Goal: Navigation & Orientation: Understand site structure

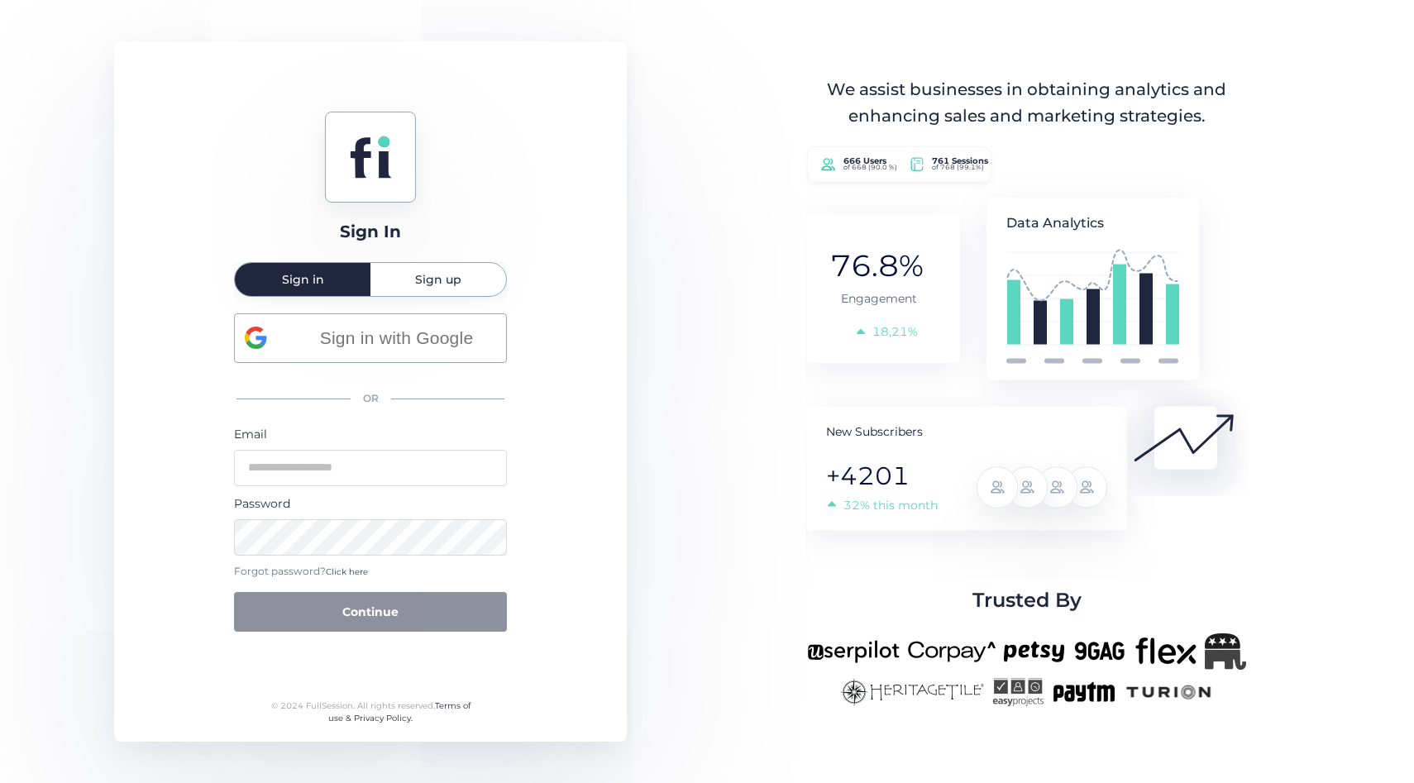
click at [430, 286] on mat-tab-group "Sign in Sign up Sign in with Google OR Email Password Forgot password? Click he…" at bounding box center [370, 449] width 273 height 375
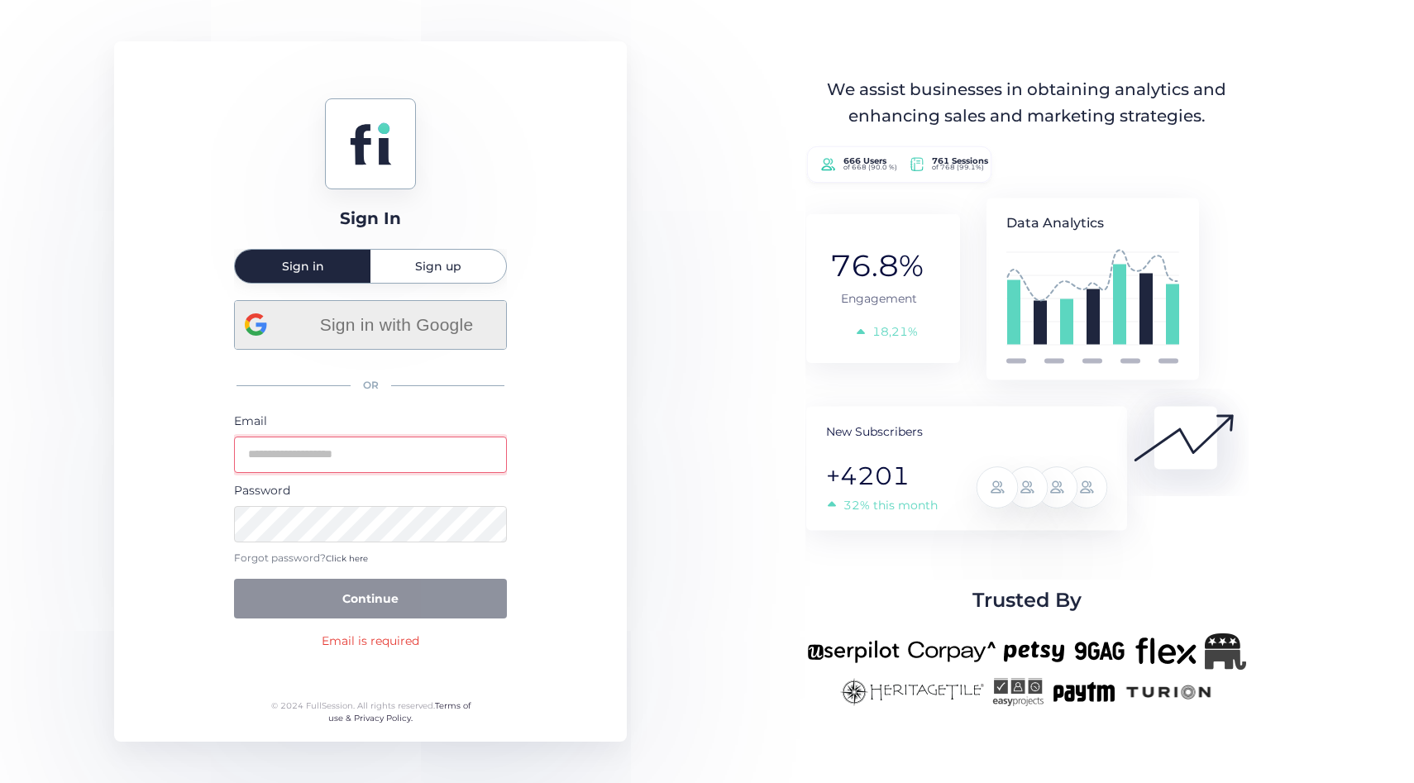
click at [346, 336] on span "Sign in with Google" at bounding box center [396, 324] width 199 height 27
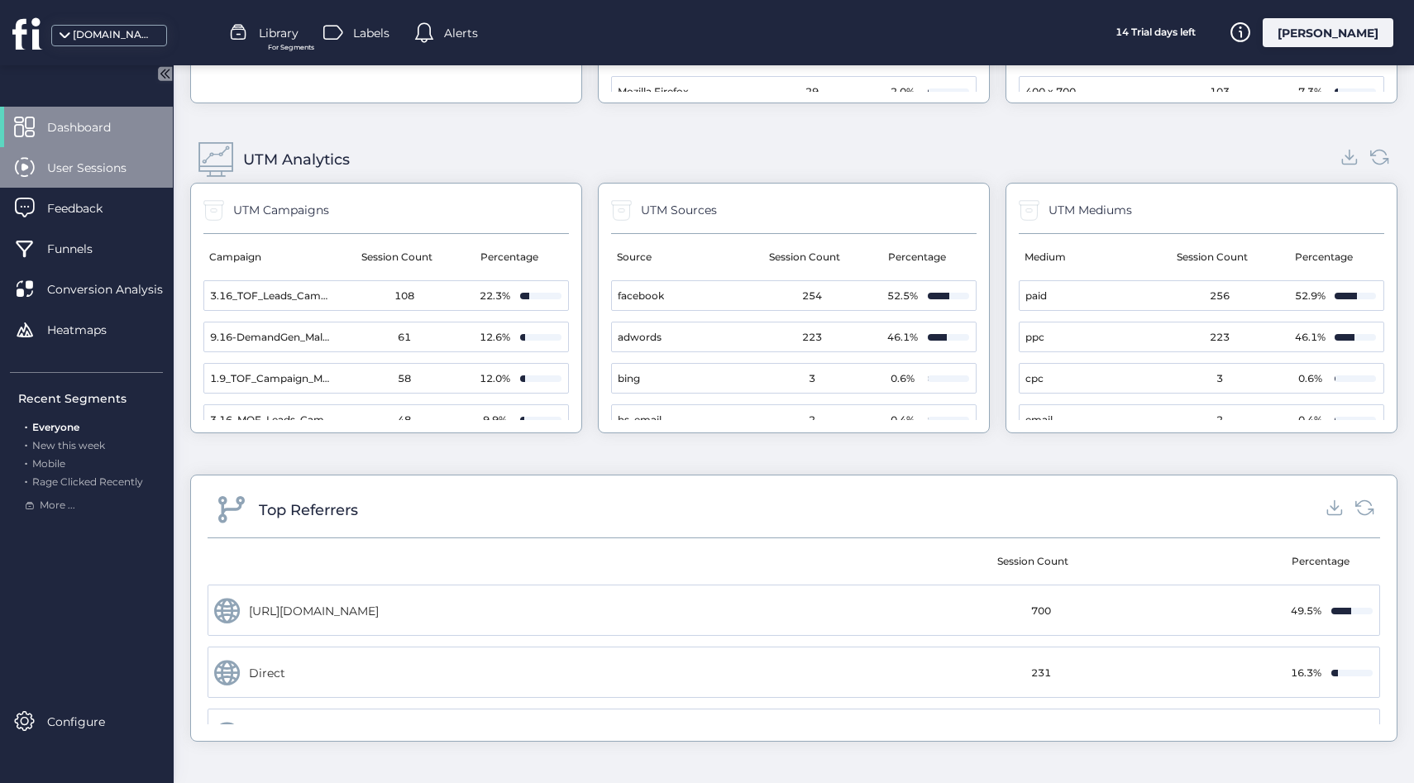
click at [82, 163] on span "User Sessions" at bounding box center [99, 168] width 104 height 18
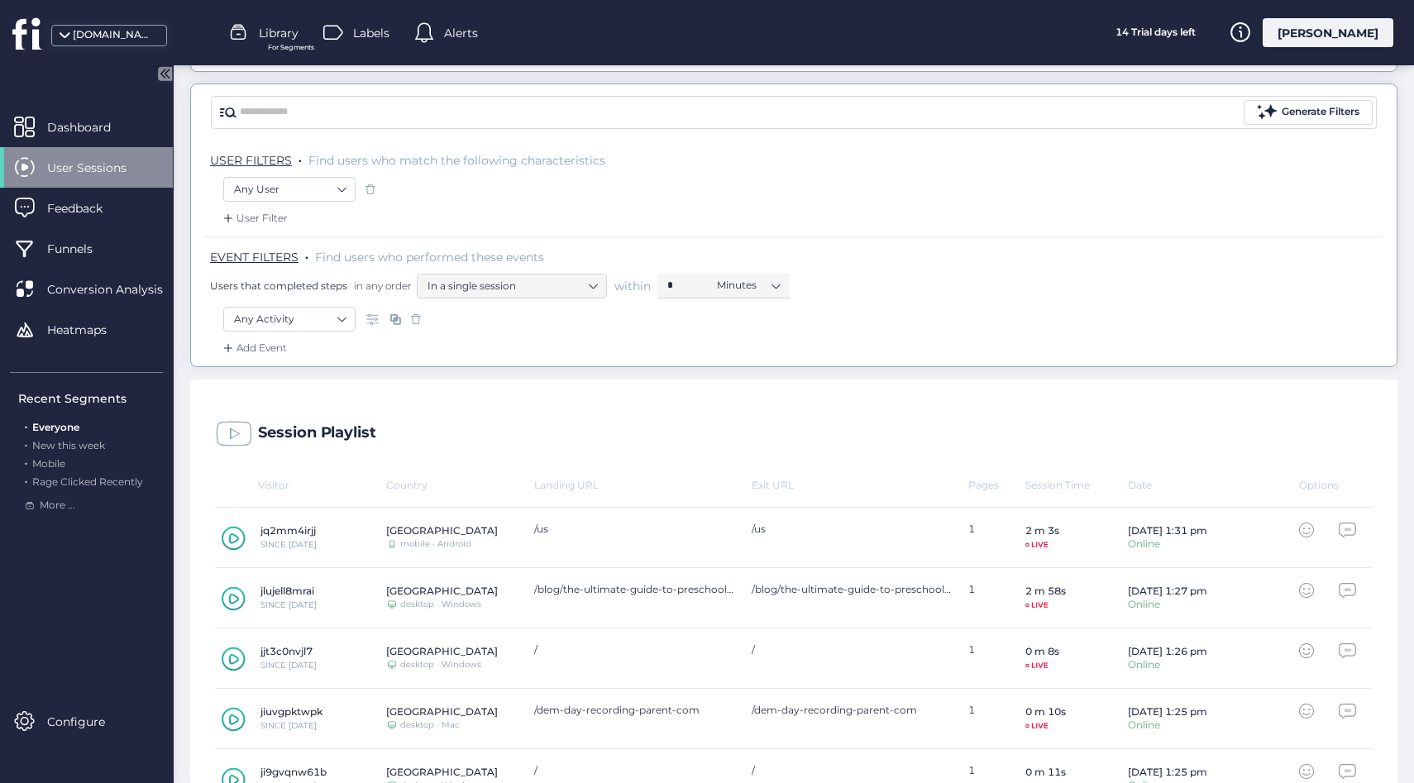
scroll to position [158, 0]
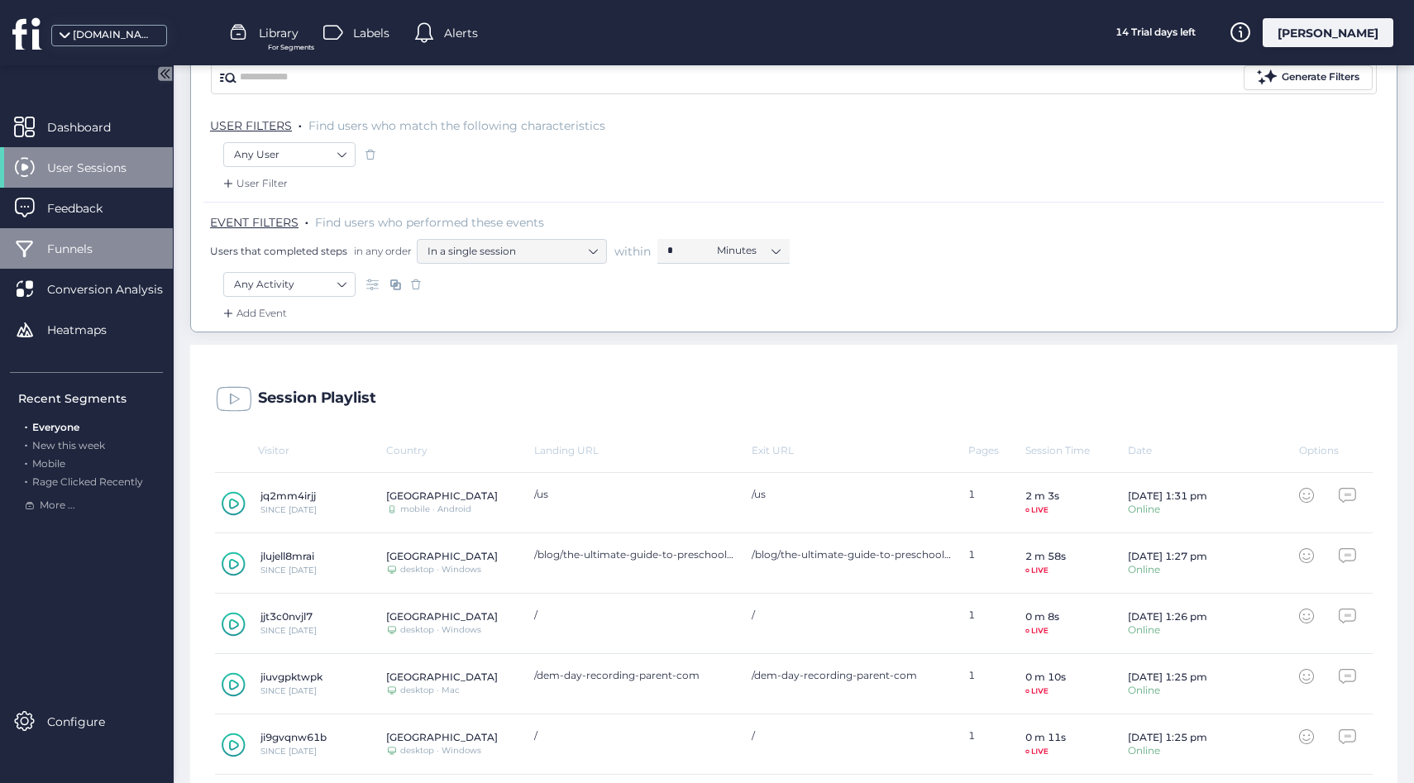
click at [60, 255] on span "Funnels" at bounding box center [82, 249] width 70 height 18
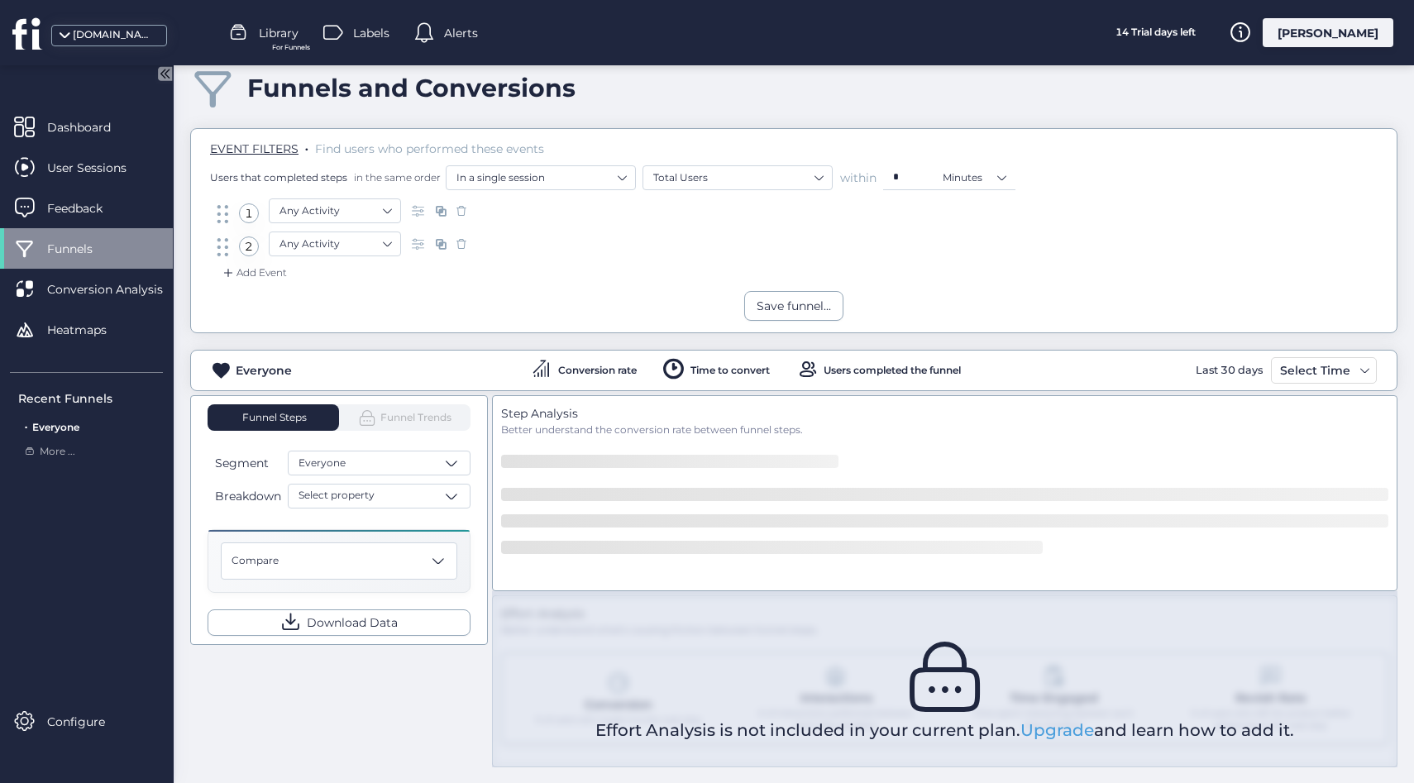
scroll to position [100, 0]
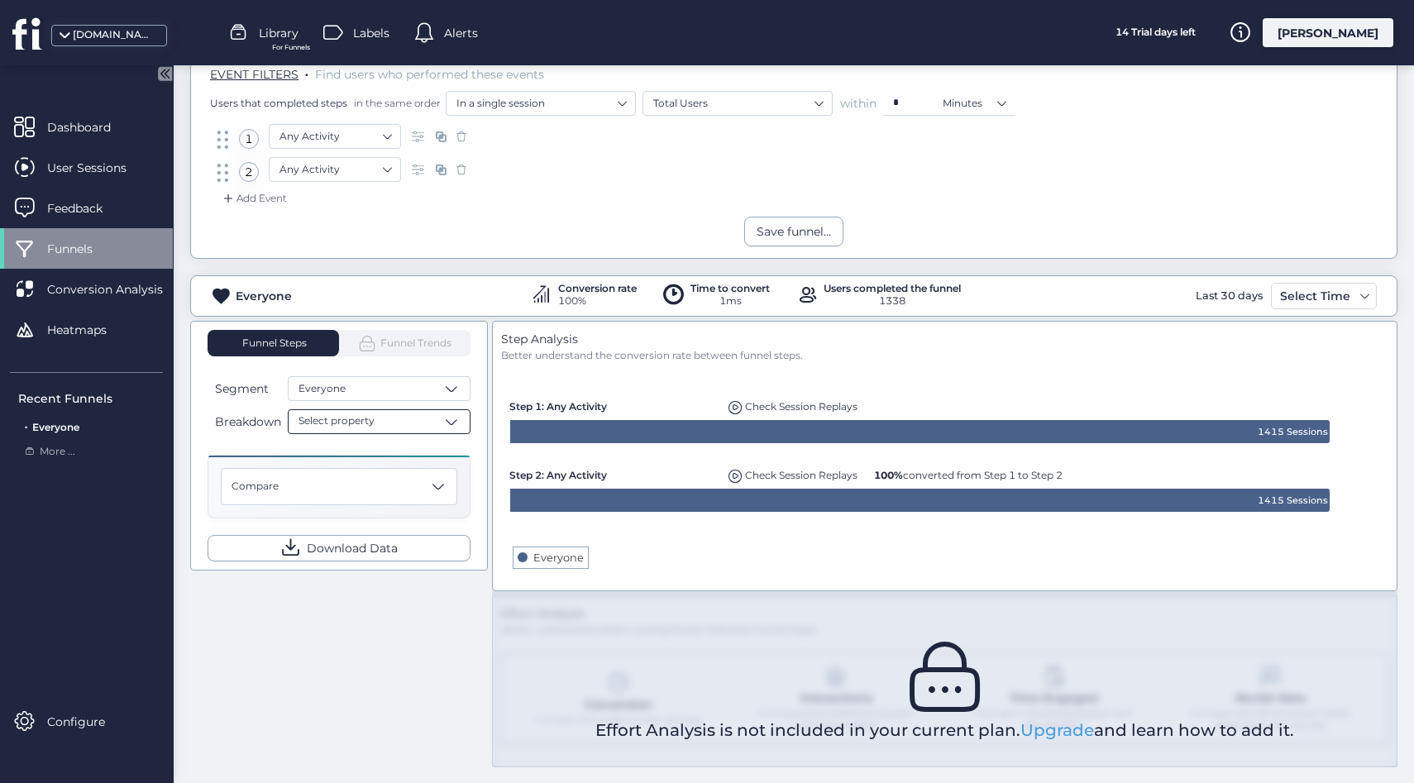
click at [356, 431] on div "Select property" at bounding box center [379, 421] width 183 height 25
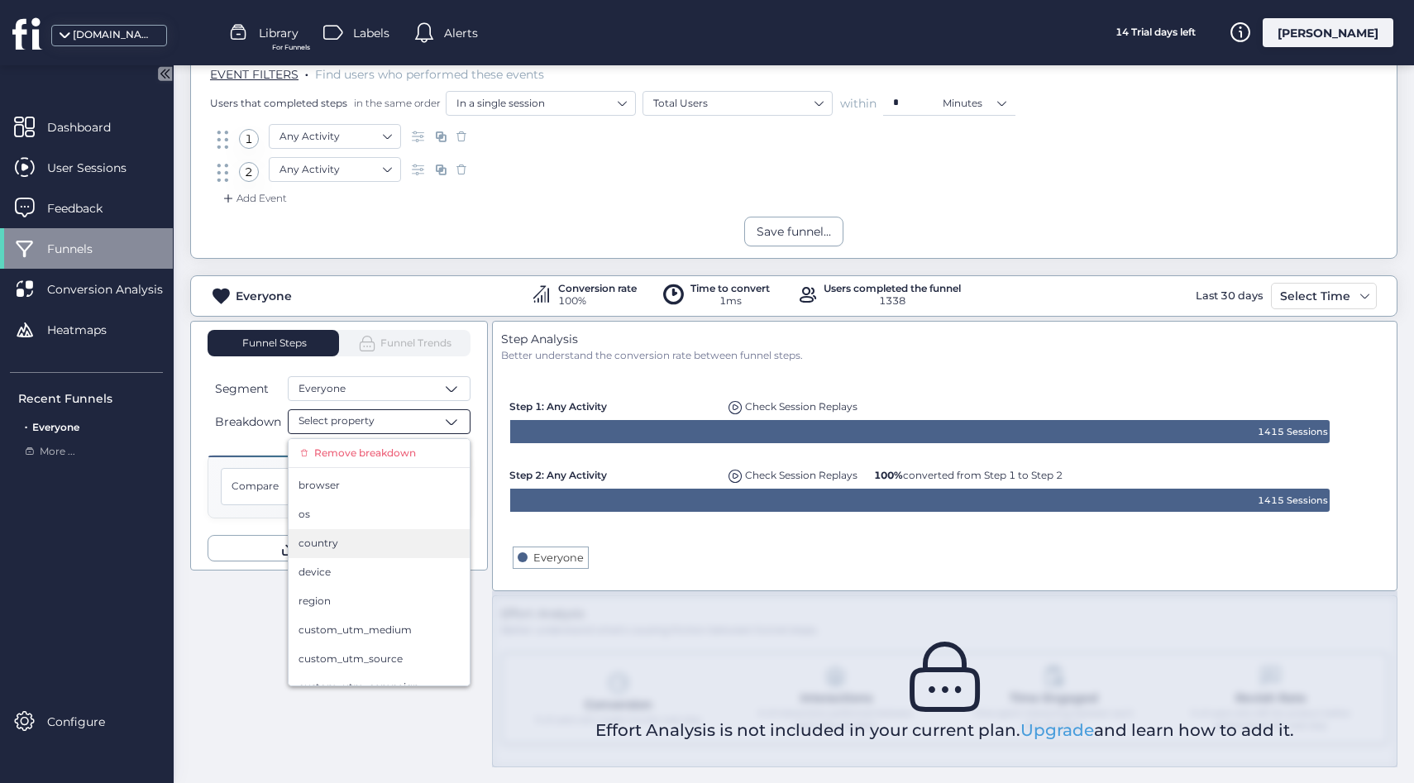
click at [328, 546] on span "country" at bounding box center [318, 544] width 40 height 16
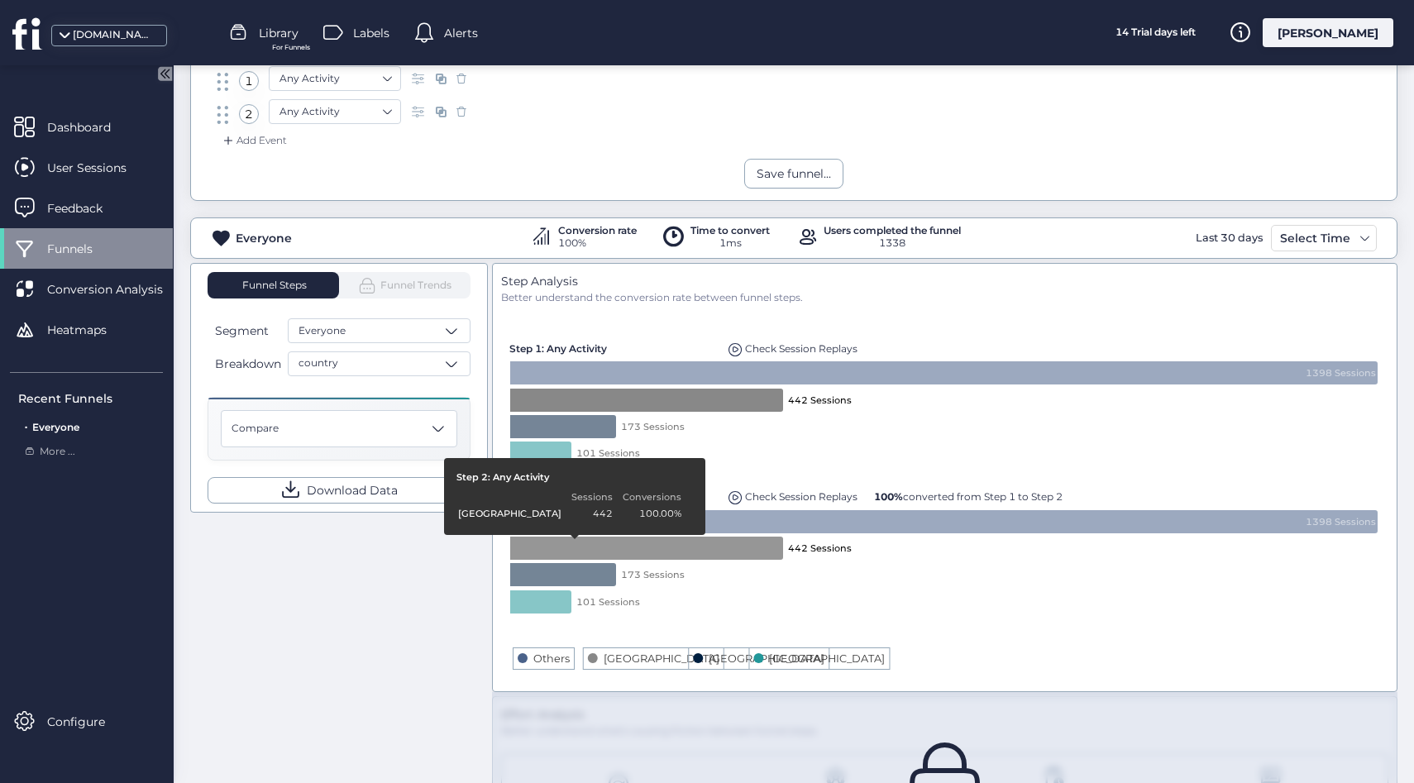
scroll to position [159, 0]
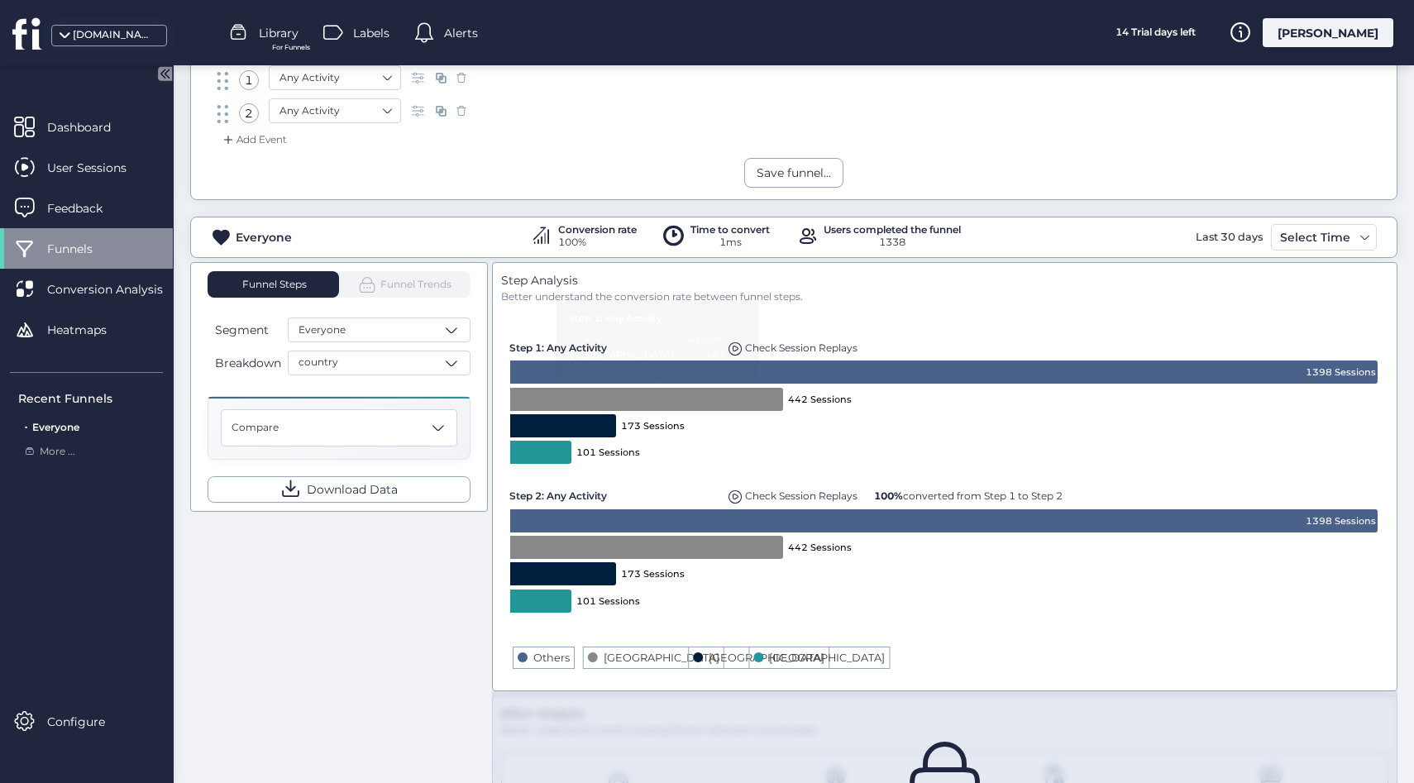
click at [717, 225] on div "Time to convert" at bounding box center [729, 230] width 79 height 10
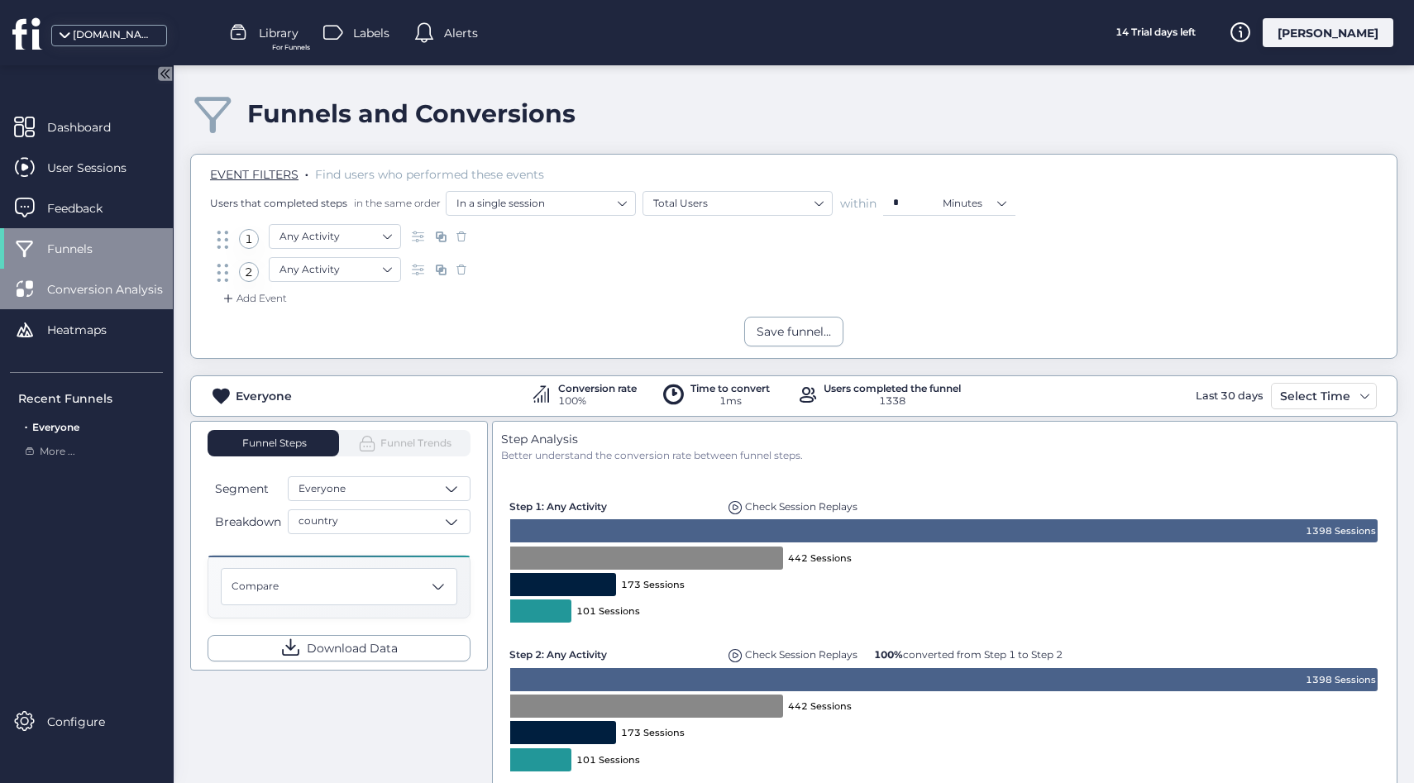
click at [72, 293] on span "Conversion Analysis" at bounding box center [117, 289] width 141 height 18
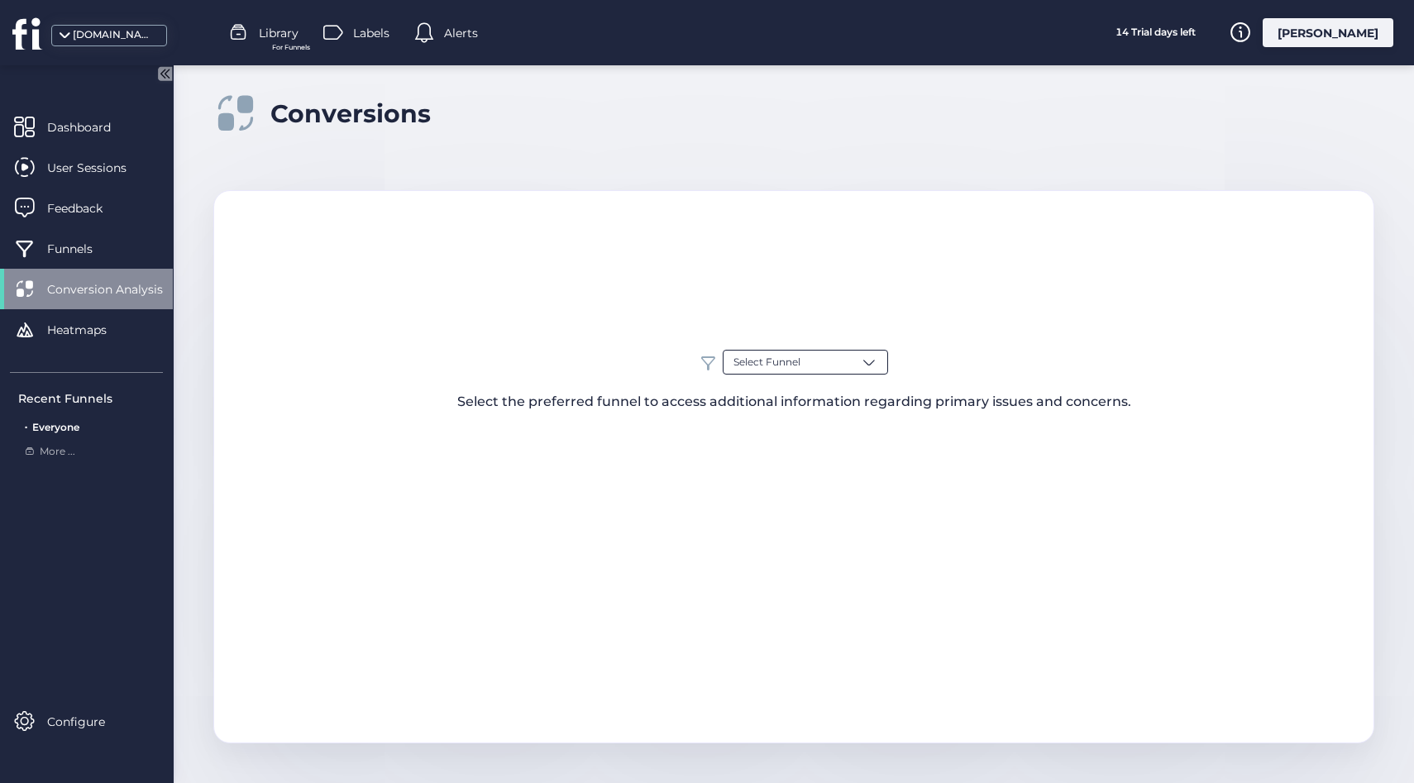
click at [767, 363] on span "Select Funnel" at bounding box center [766, 363] width 67 height 16
click at [760, 430] on span "Everyone" at bounding box center [756, 427] width 47 height 16
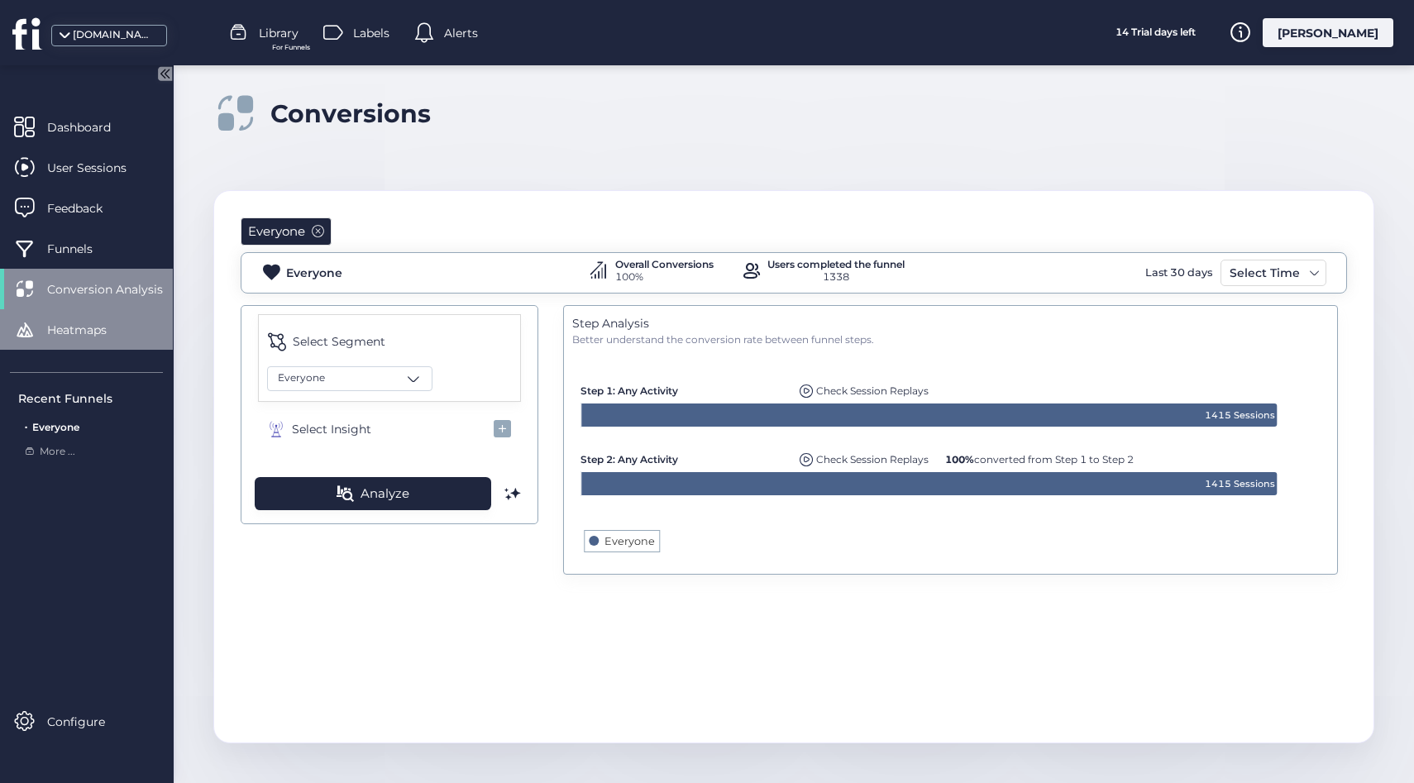
click at [67, 313] on div "Heatmaps" at bounding box center [86, 329] width 173 height 41
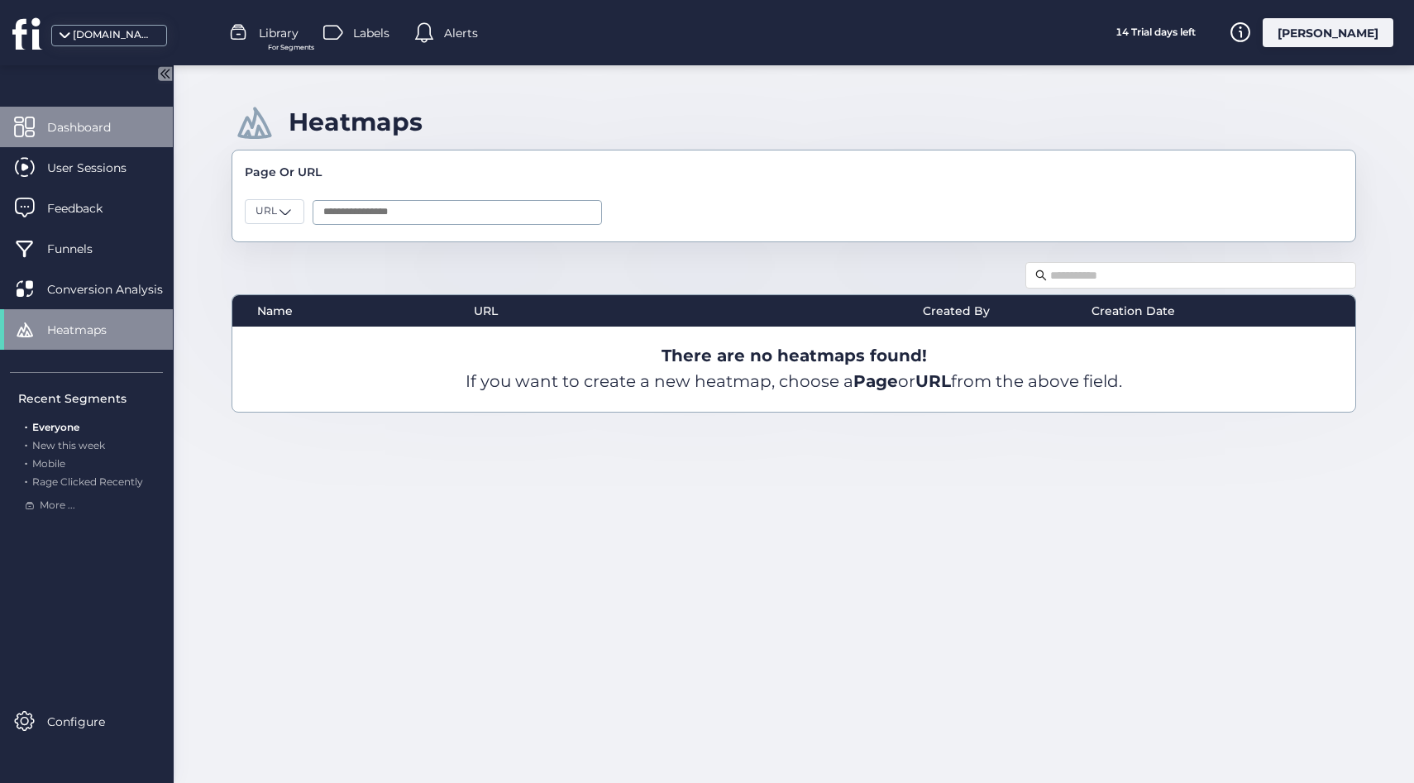
click at [31, 139] on div "Dashboard" at bounding box center [86, 127] width 173 height 41
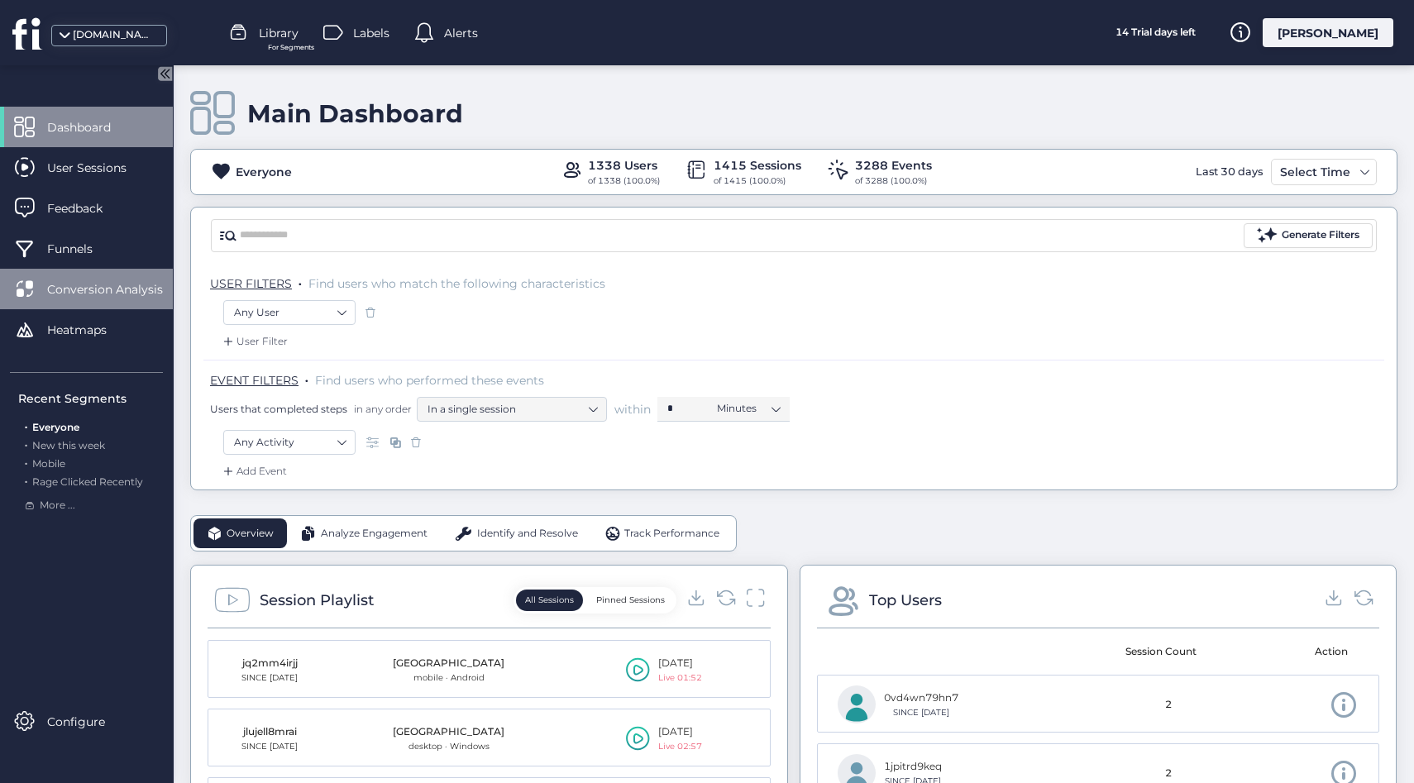
click at [90, 280] on span "Conversion Analysis" at bounding box center [117, 289] width 141 height 18
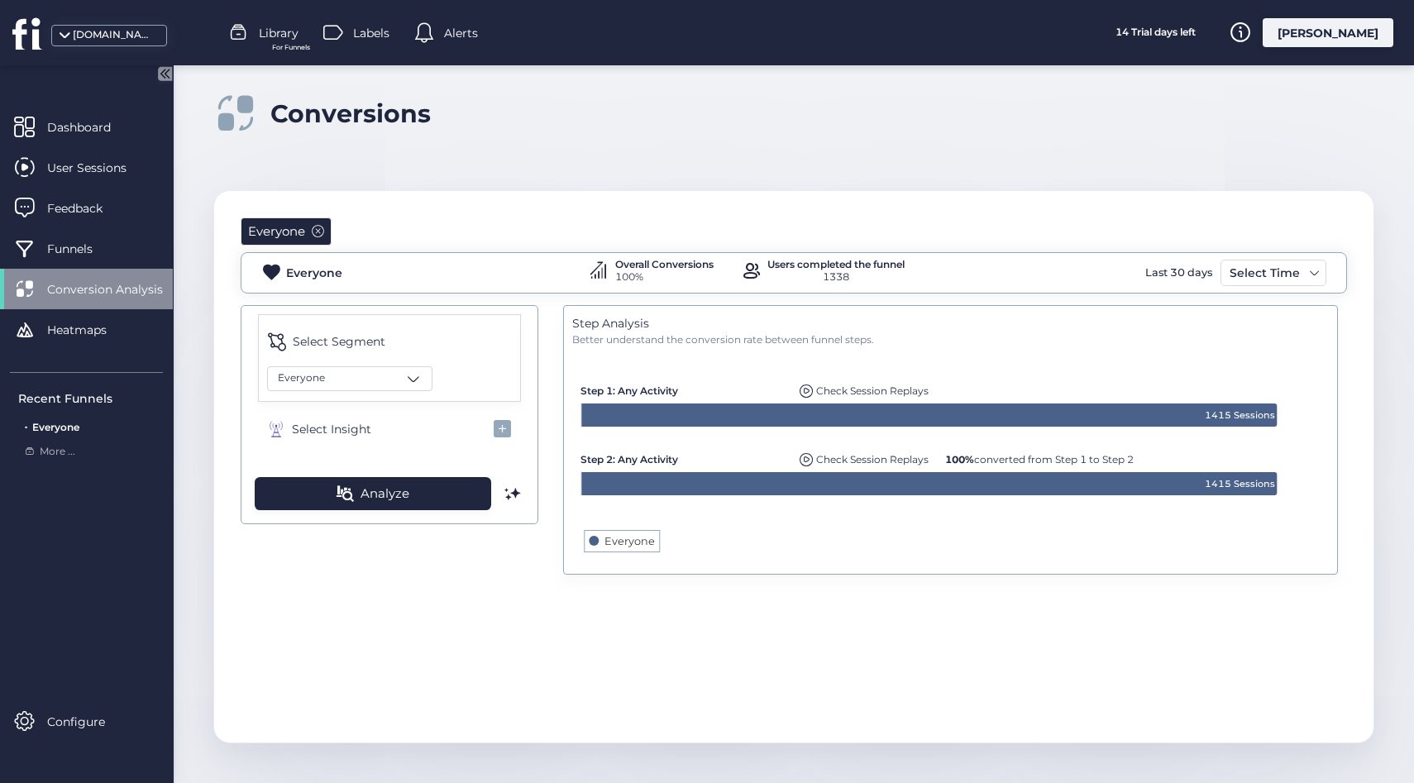
click at [92, 350] on div "Dashboard User Sessions Feedback Funnels Conversion Analysis Heatmaps" at bounding box center [86, 234] width 173 height 255
click at [75, 341] on div "Heatmaps" at bounding box center [86, 329] width 173 height 41
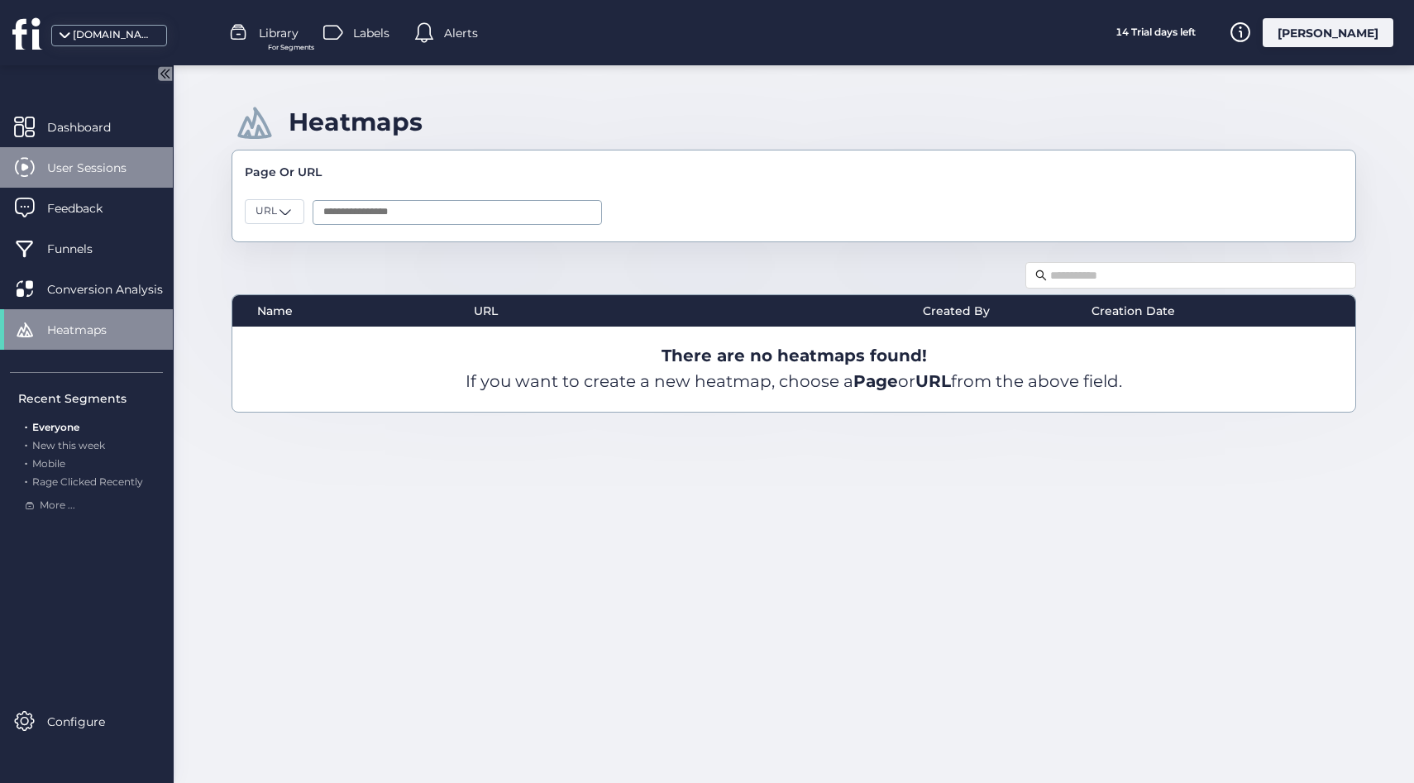
click at [83, 155] on div "User Sessions" at bounding box center [86, 167] width 173 height 41
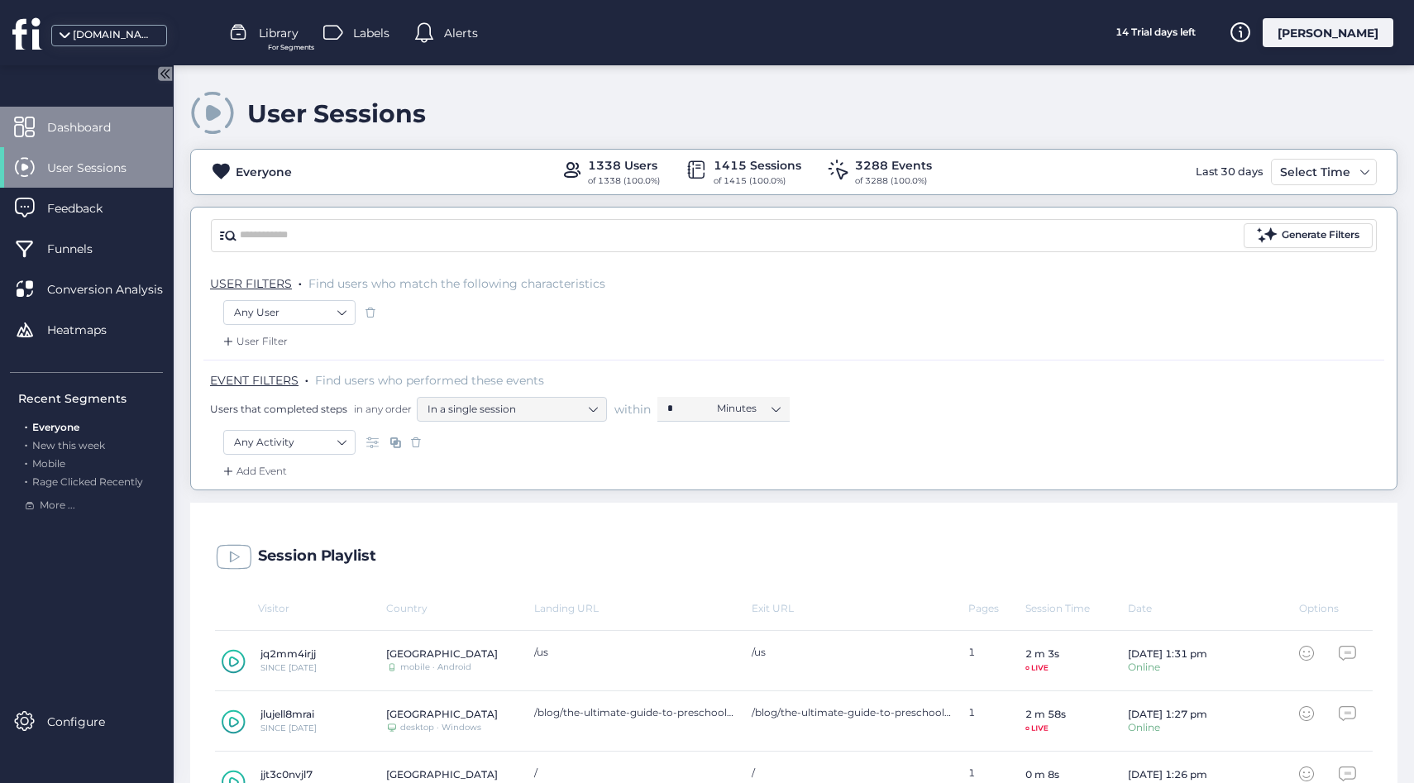
click at [133, 136] on div "Dashboard" at bounding box center [86, 127] width 173 height 41
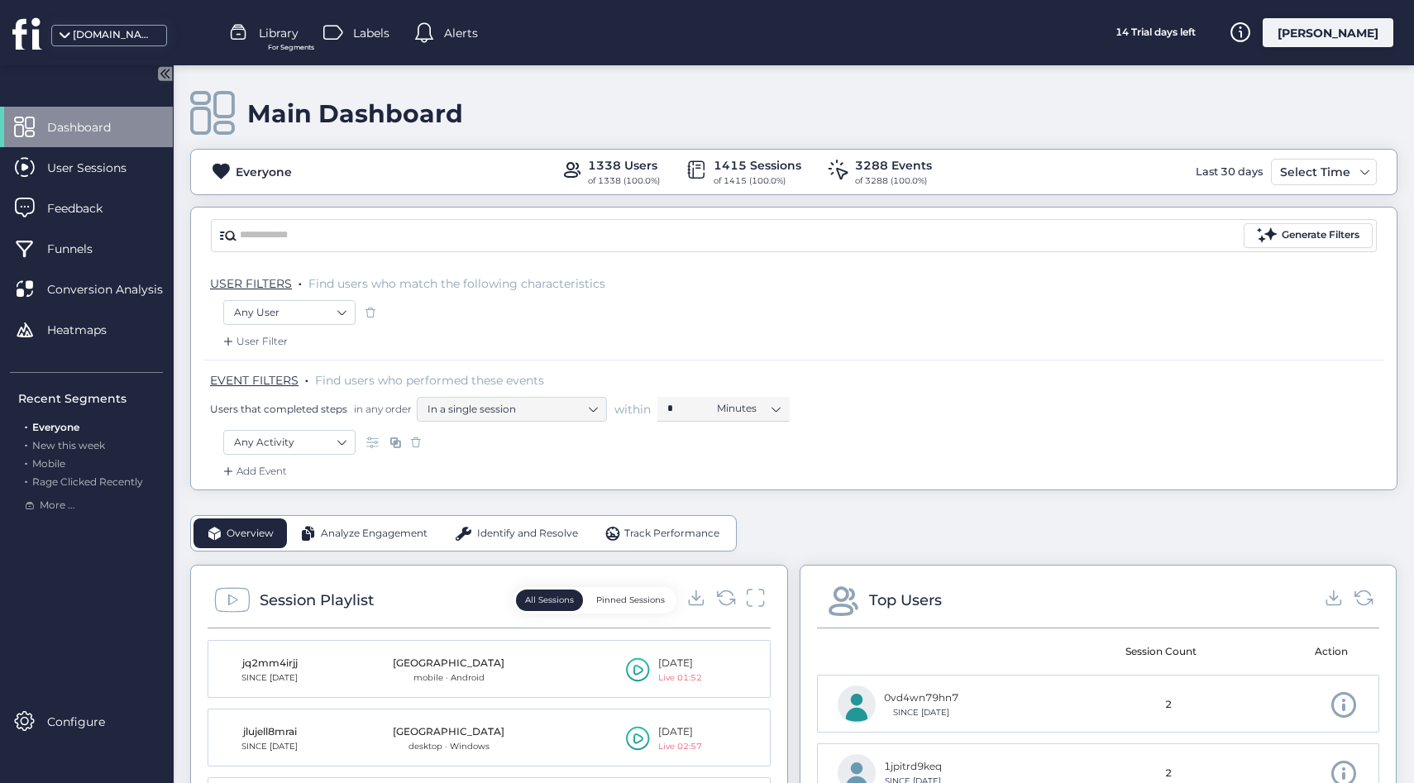
click at [255, 28] on div "Library For Segments" at bounding box center [263, 33] width 69 height 25
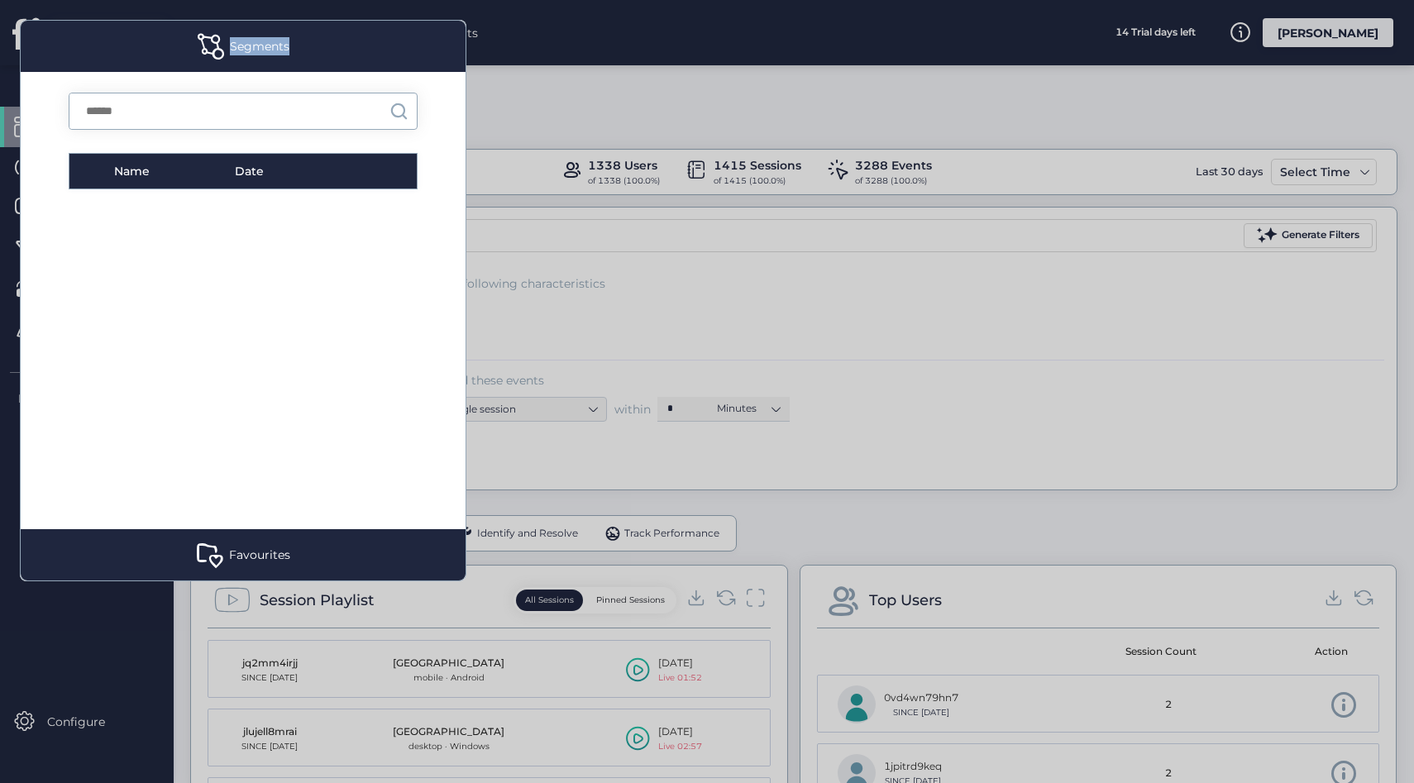
click at [255, 28] on div "Segments Name Date Favourites Name Date Everyone Created By FullSession Descrip…" at bounding box center [243, 300] width 446 height 561
click at [569, 92] on div at bounding box center [707, 391] width 1414 height 783
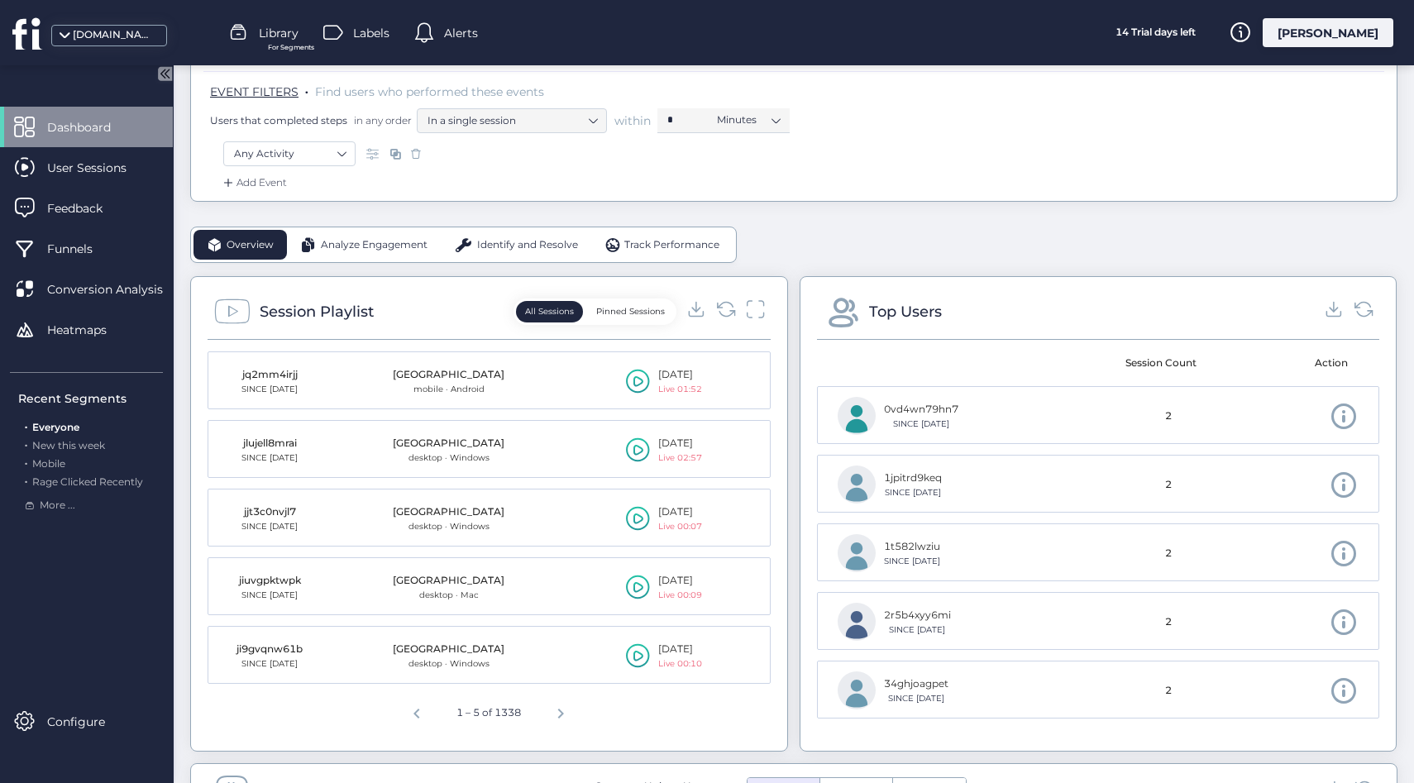
scroll to position [499, 0]
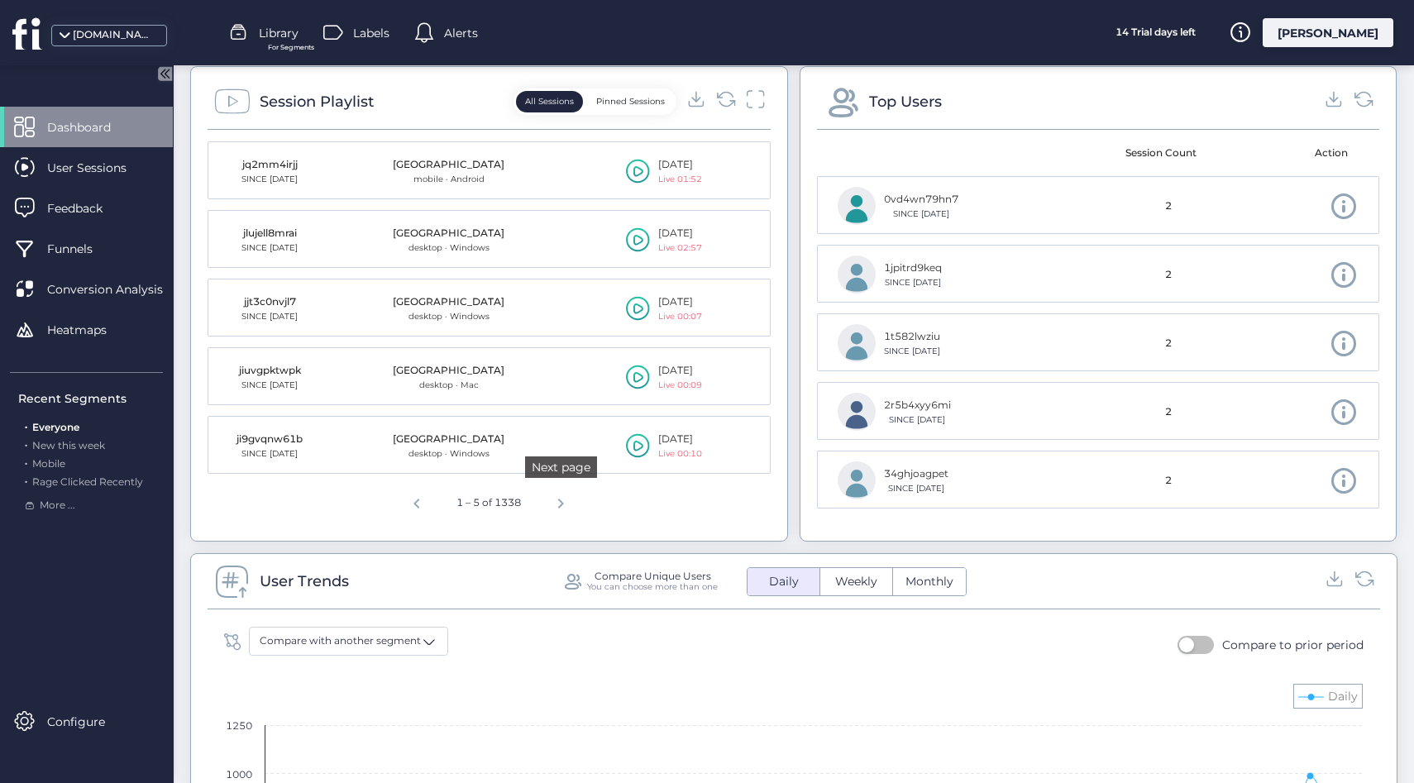
click at [556, 508] on span "Next page" at bounding box center [561, 501] width 40 height 40
click at [557, 502] on span "Next page" at bounding box center [564, 501] width 40 height 40
click at [569, 503] on span "Next page" at bounding box center [567, 501] width 40 height 40
click at [567, 505] on span "Next page" at bounding box center [567, 501] width 40 height 40
click at [564, 501] on span "Next page" at bounding box center [567, 501] width 40 height 40
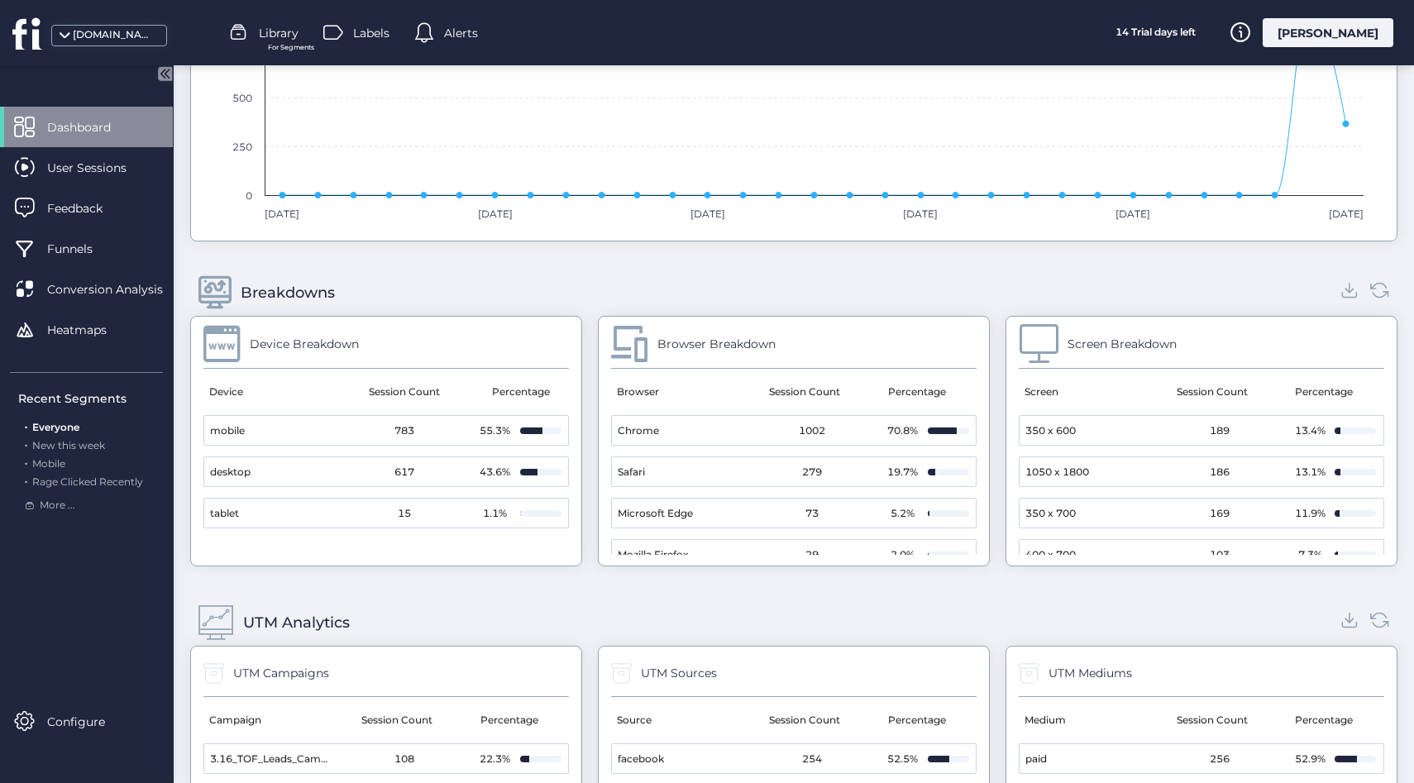
scroll to position [1273, 0]
click at [96, 169] on span "User Sessions" at bounding box center [99, 168] width 104 height 18
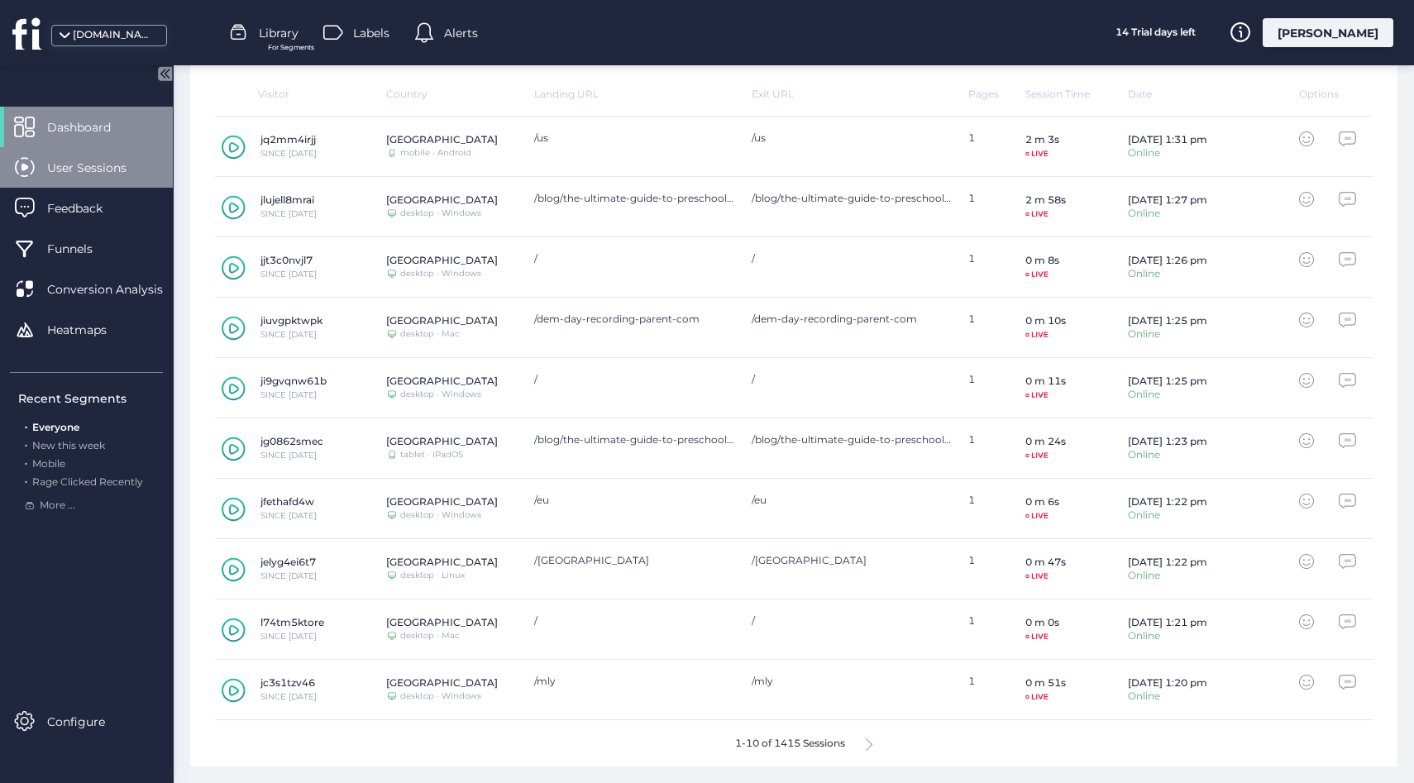
scroll to position [513, 0]
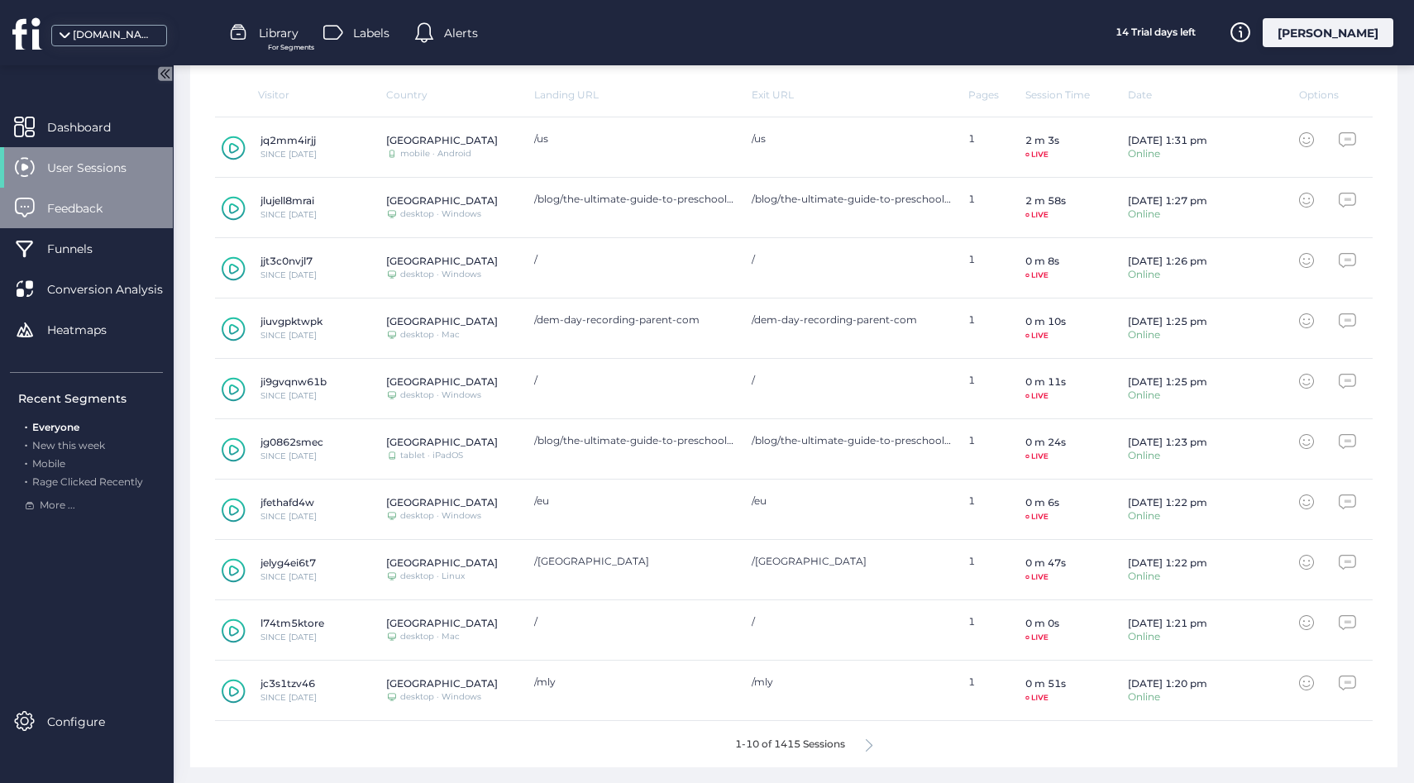
click at [87, 215] on span "Feedback" at bounding box center [87, 208] width 80 height 18
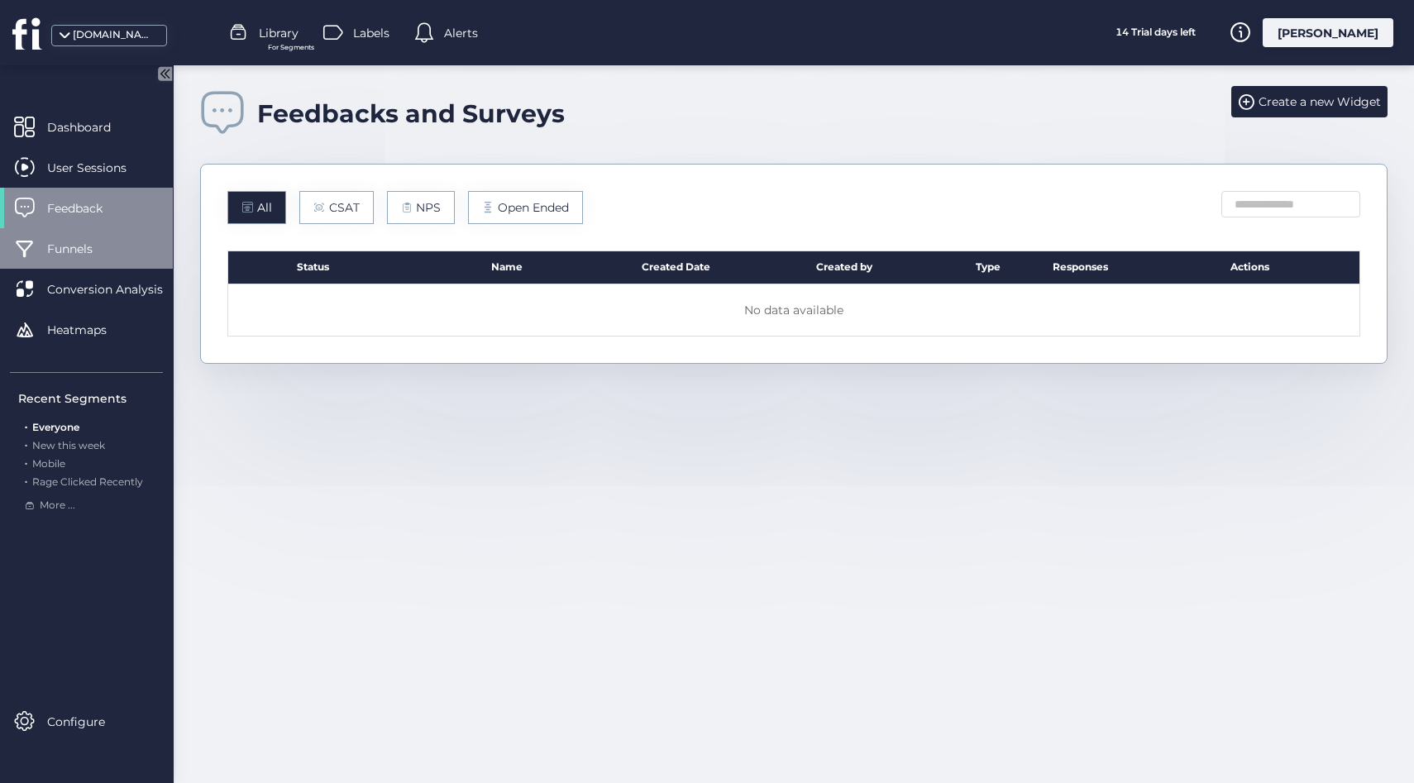
click at [45, 255] on div "Funnels" at bounding box center [86, 248] width 173 height 41
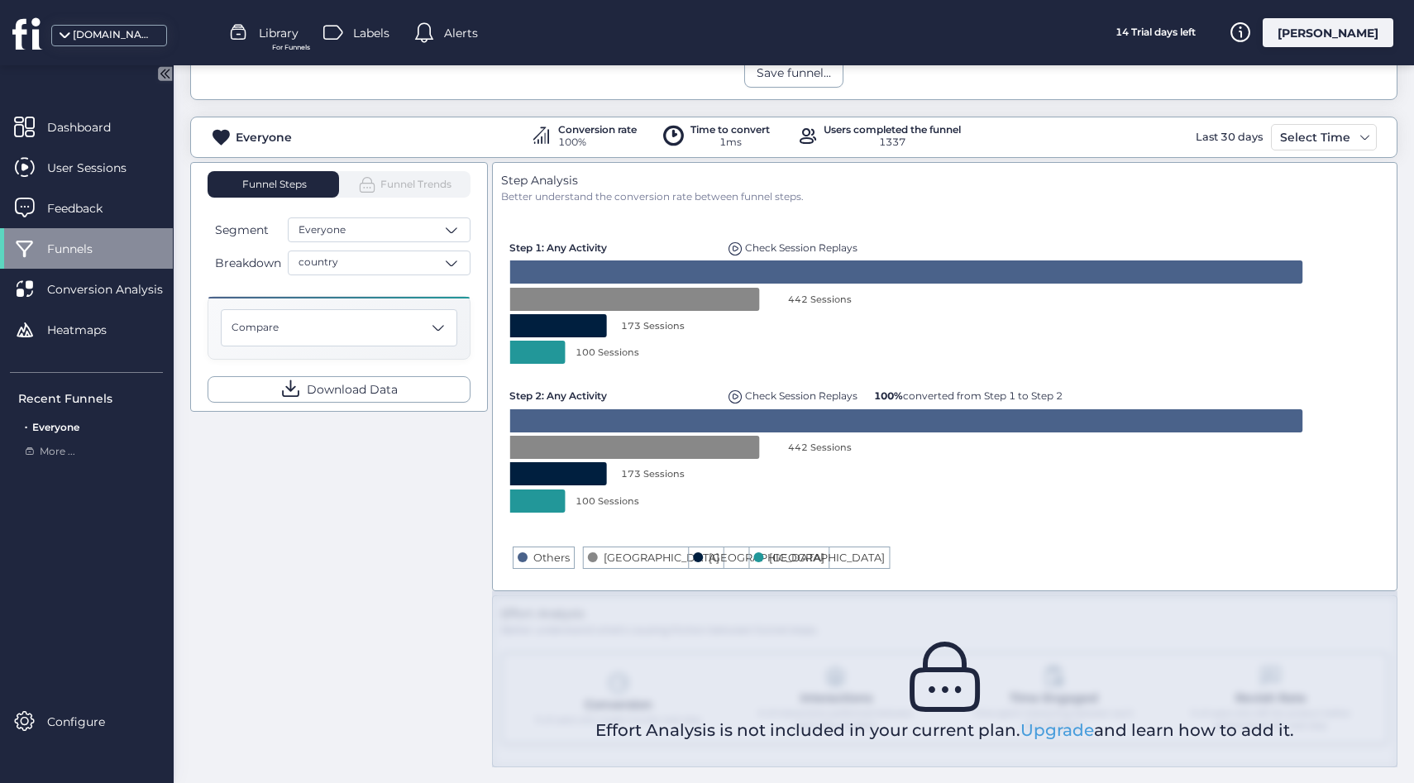
scroll to position [259, 0]
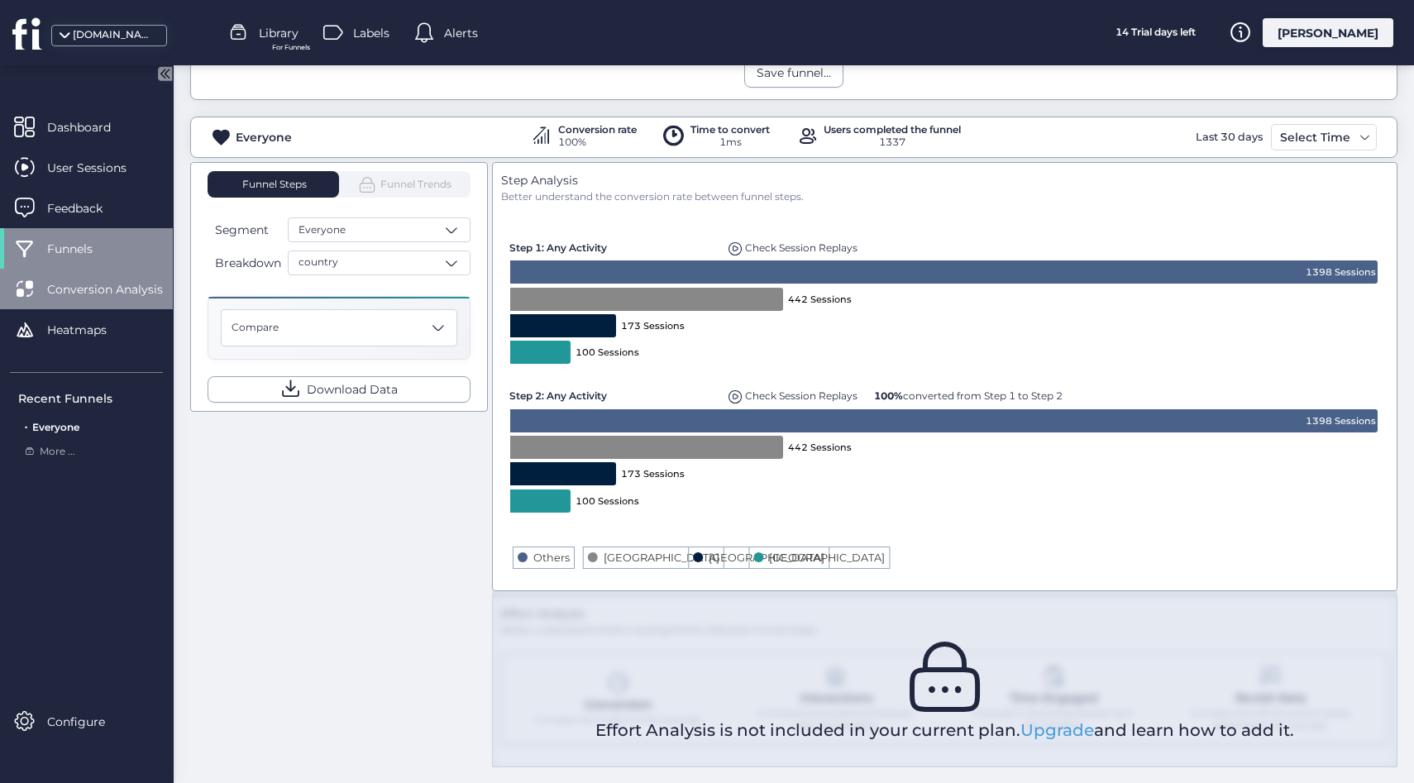
click at [123, 281] on span "Conversion Analysis" at bounding box center [117, 289] width 141 height 18
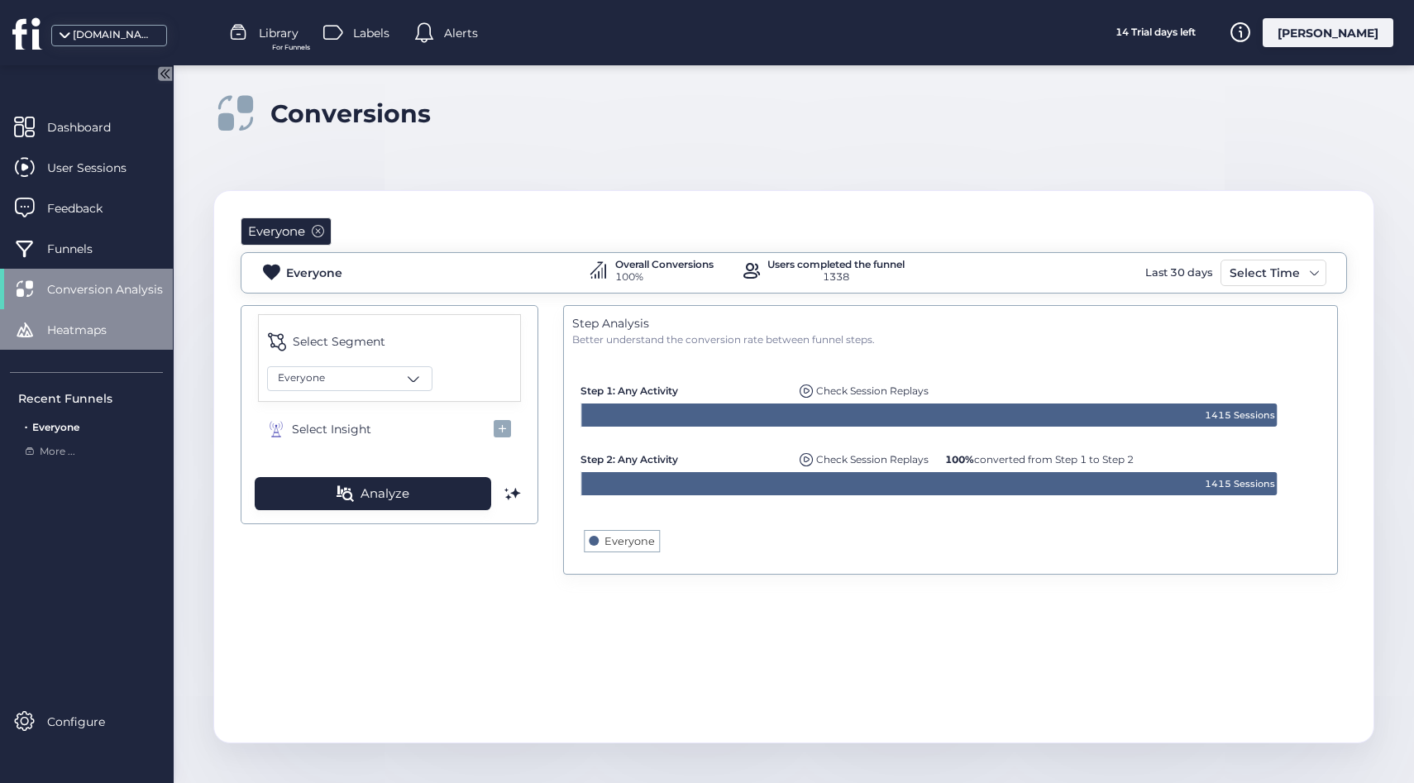
click at [110, 332] on span "Heatmaps" at bounding box center [89, 330] width 84 height 18
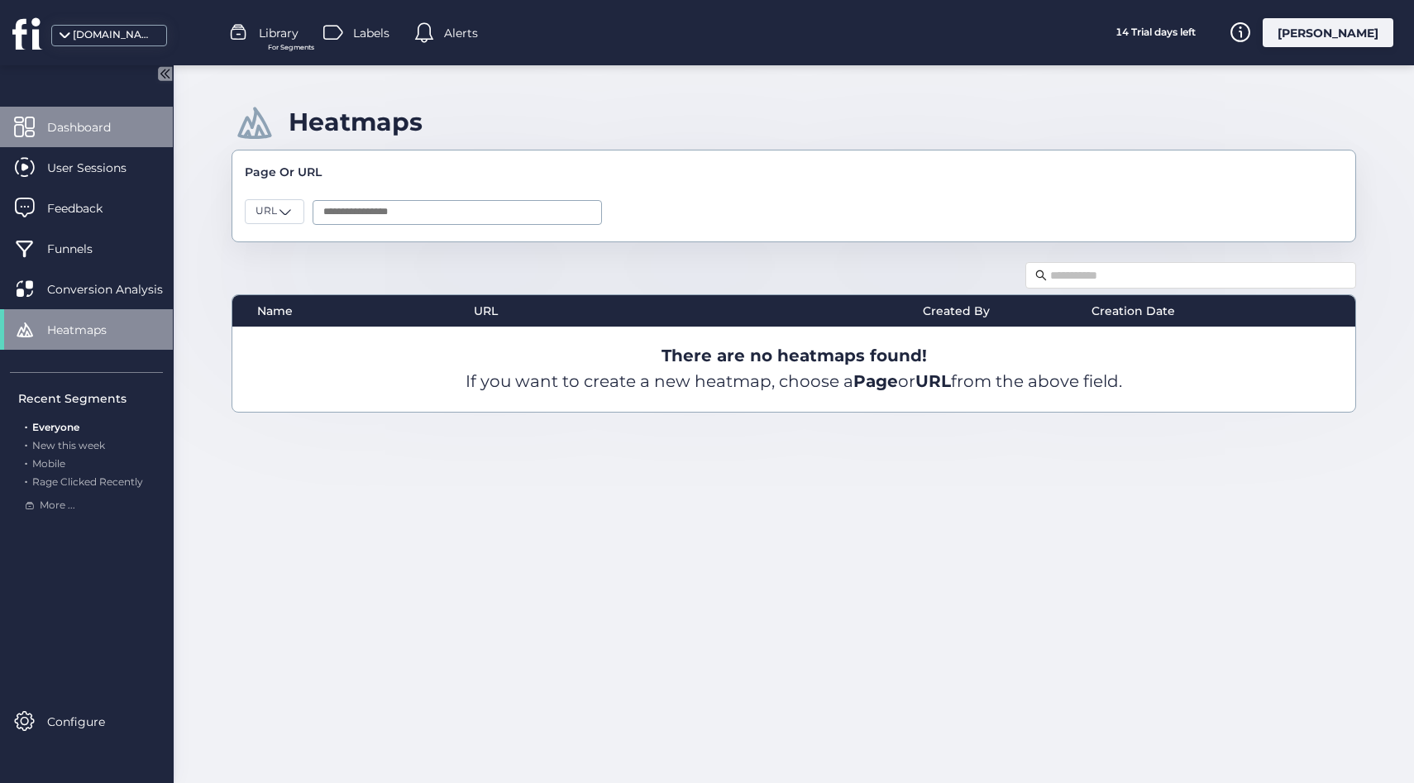
click at [69, 118] on span "Dashboard" at bounding box center [91, 127] width 88 height 18
